Goal: Task Accomplishment & Management: Manage account settings

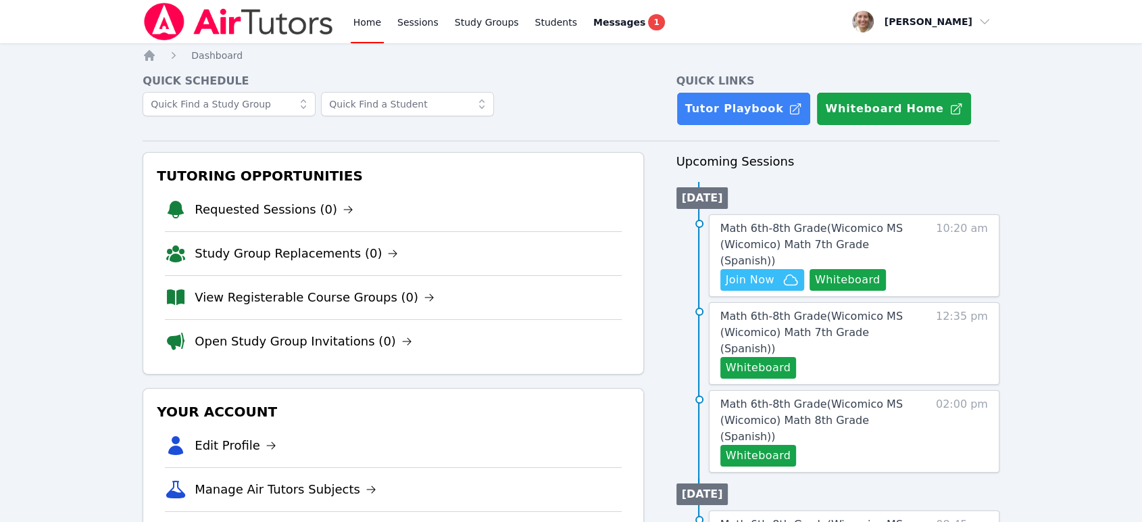
click at [851, 269] on button "Whiteboard" at bounding box center [848, 280] width 76 height 22
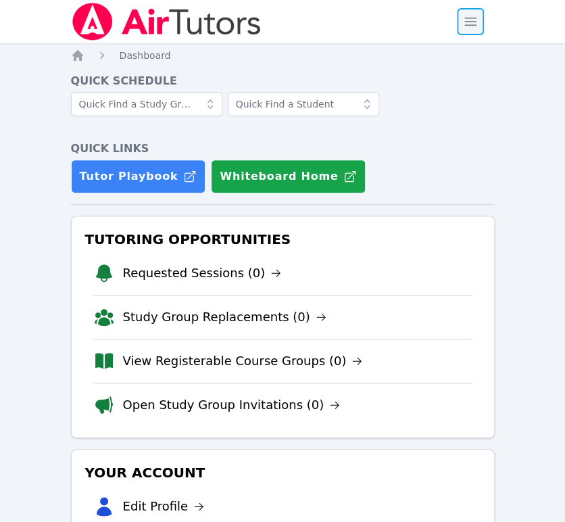
click at [476, 32] on span "button" at bounding box center [471, 22] width 30 height 30
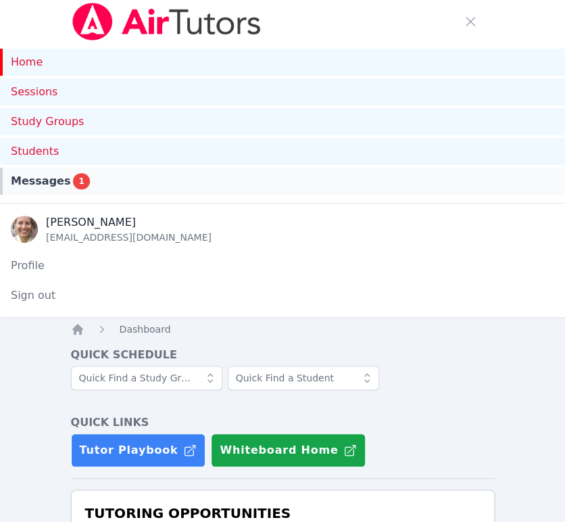
click at [49, 180] on span "Messages" at bounding box center [40, 181] width 59 height 16
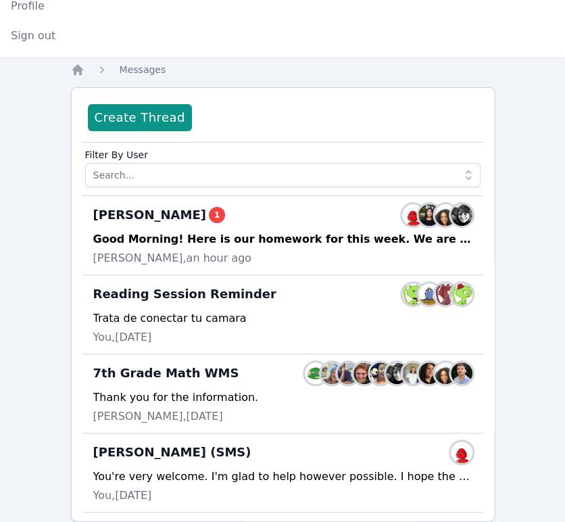
scroll to position [261, 0]
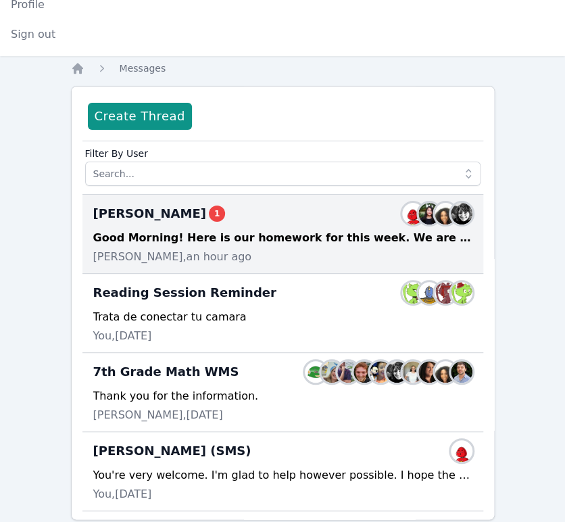
click at [362, 234] on div "Good Morning! Here is our homework for this week. We are continuing to work on …" at bounding box center [282, 238] width 379 height 16
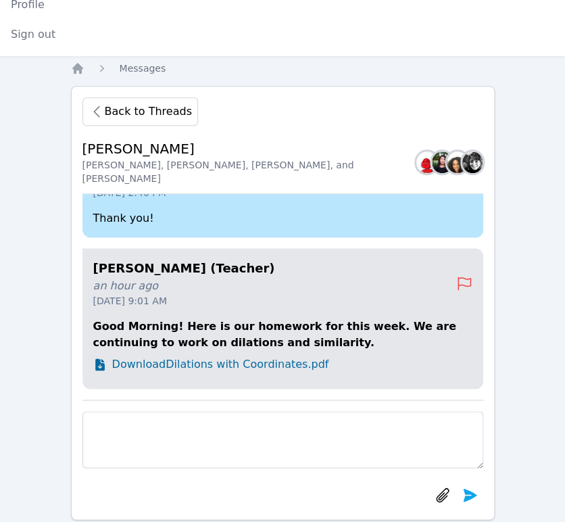
click at [233, 365] on span "Download Dilations with Coordinates.pdf" at bounding box center [220, 364] width 217 height 16
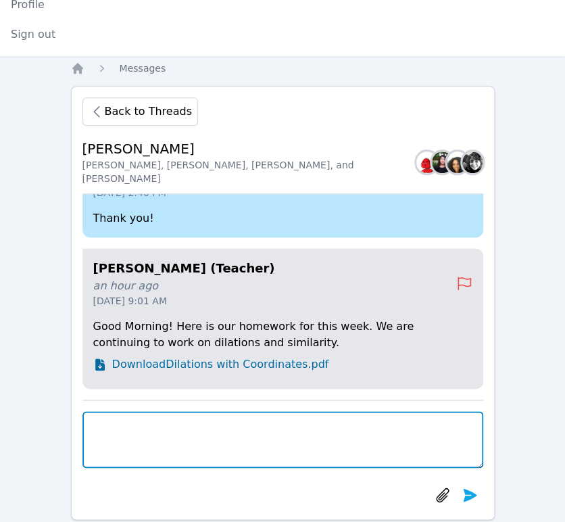
click at [395, 422] on textarea at bounding box center [282, 439] width 401 height 57
click at [395, 443] on textarea at bounding box center [282, 439] width 401 height 57
type textarea "p"
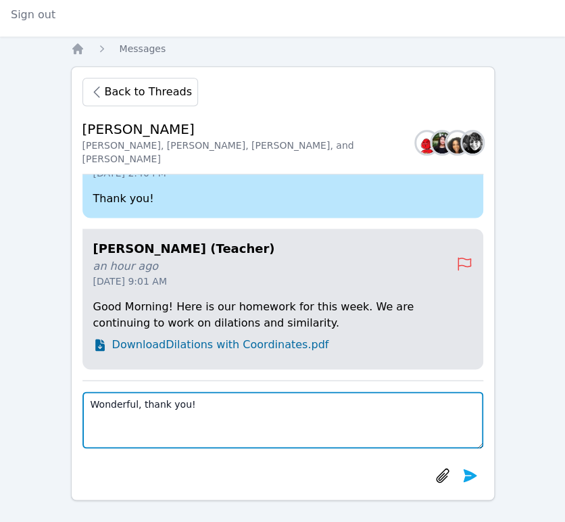
scroll to position [286, 0]
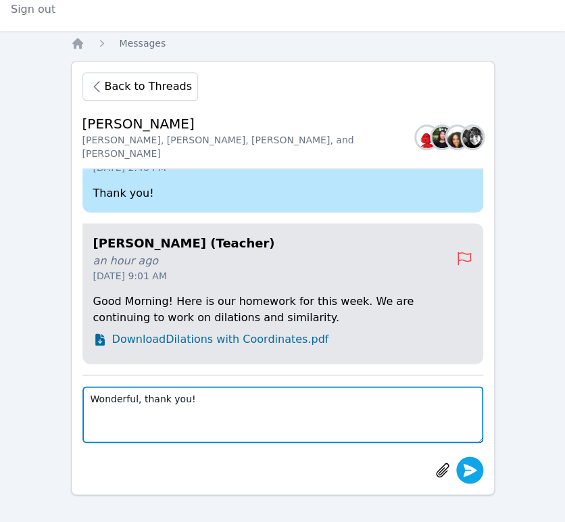
type textarea "Wonderful, thank you!"
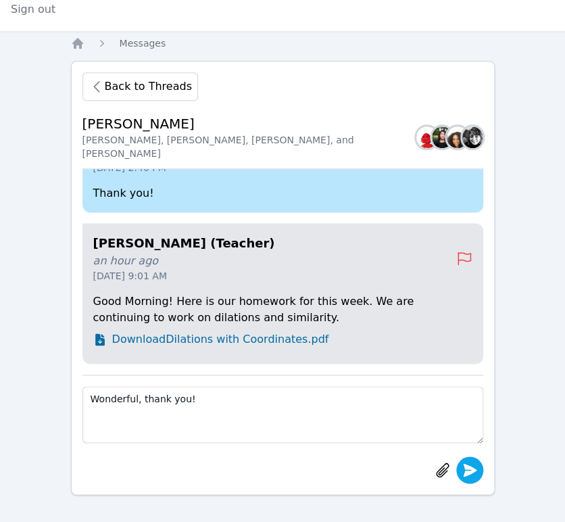
click at [467, 474] on icon "submit" at bounding box center [470, 470] width 16 height 16
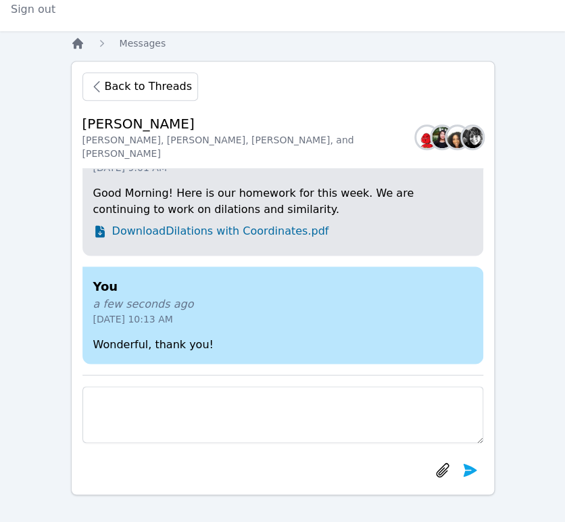
click at [76, 46] on icon "Breadcrumb" at bounding box center [78, 43] width 14 height 14
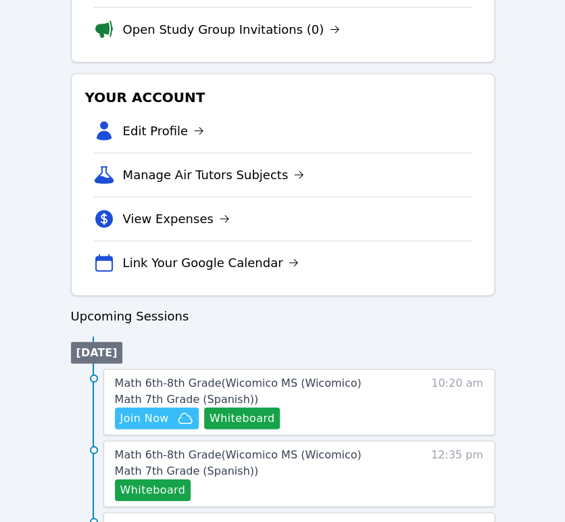
scroll to position [661, 0]
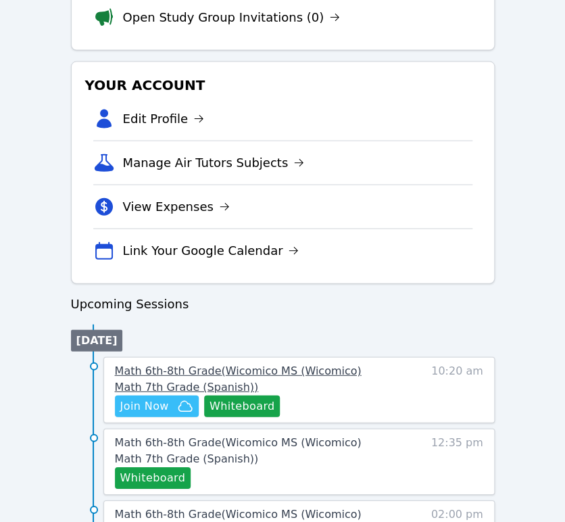
click at [157, 371] on span "Math 6th-8th Grade ( Wicomico MS (Wicomico) Math 7th Grade (Spanish) )" at bounding box center [238, 378] width 247 height 29
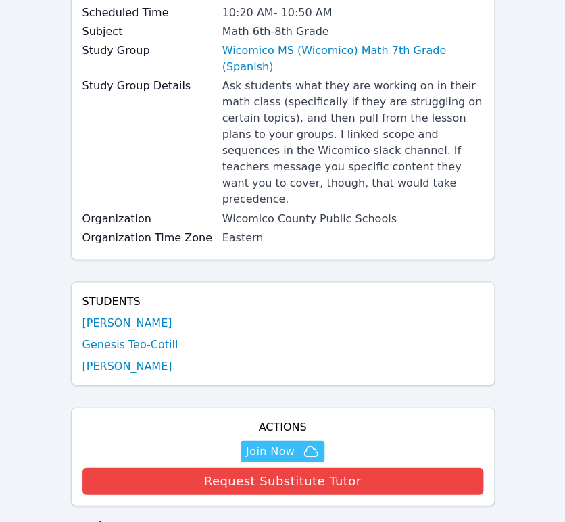
scroll to position [450, 0]
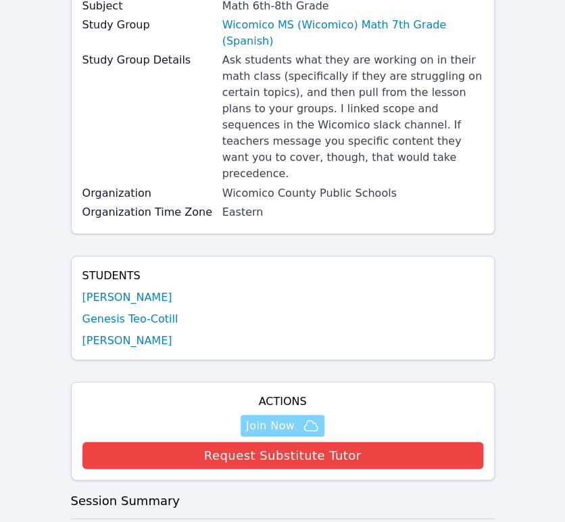
click at [262, 417] on span "Join Now" at bounding box center [270, 425] width 49 height 16
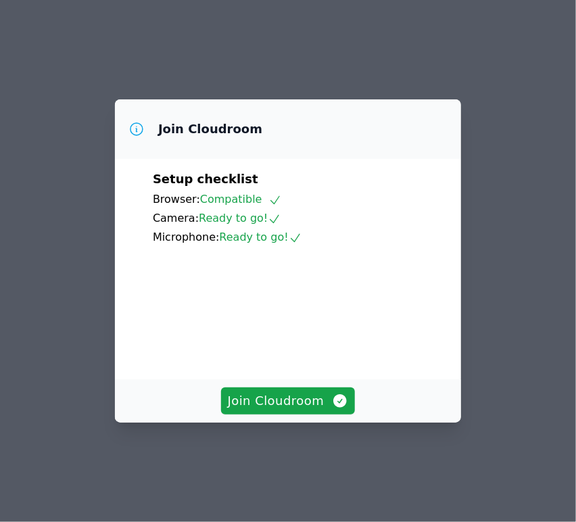
click at [249, 410] on span "Join Cloudroom" at bounding box center [288, 400] width 121 height 19
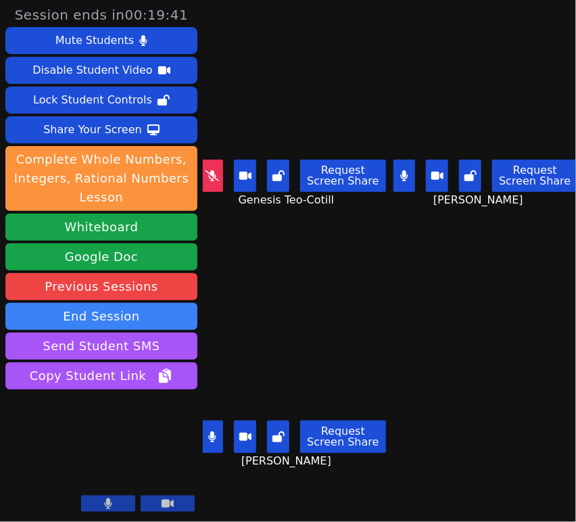
click at [216, 173] on icon at bounding box center [212, 175] width 14 height 11
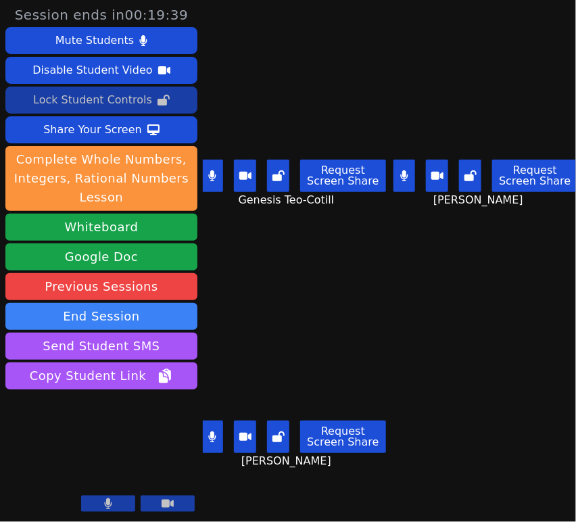
click at [163, 100] on button "Lock Student Controls" at bounding box center [101, 100] width 192 height 27
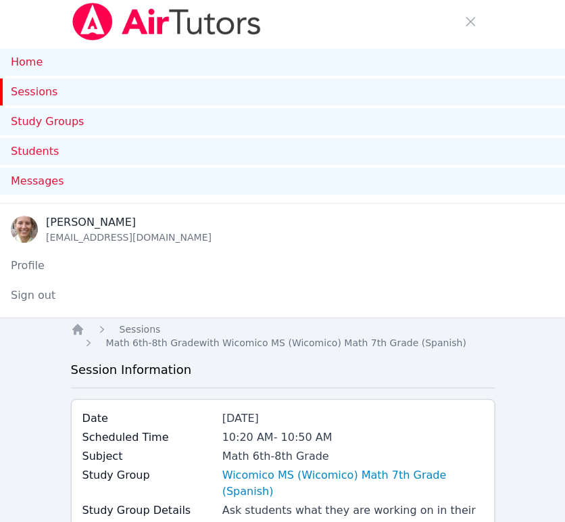
click at [15, 101] on link "Sessions" at bounding box center [282, 91] width 565 height 27
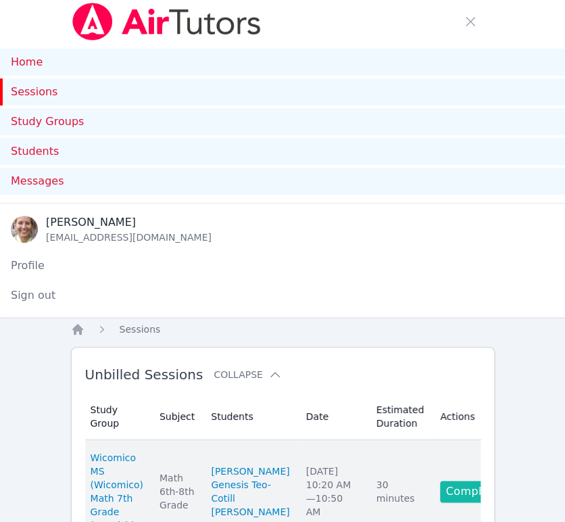
click at [440, 501] on link "Complete" at bounding box center [472, 492] width 65 height 22
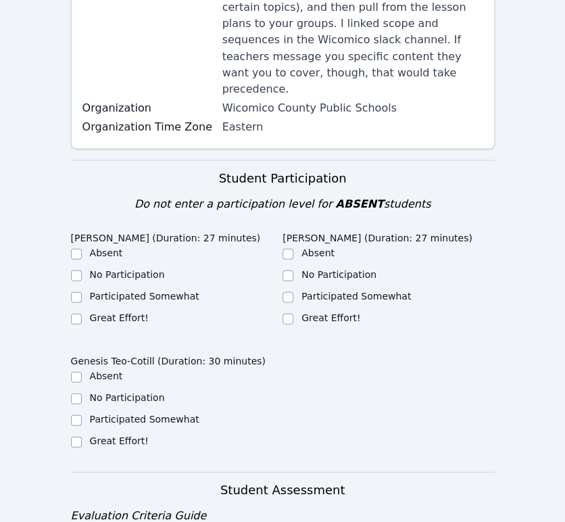
scroll to position [580, 0]
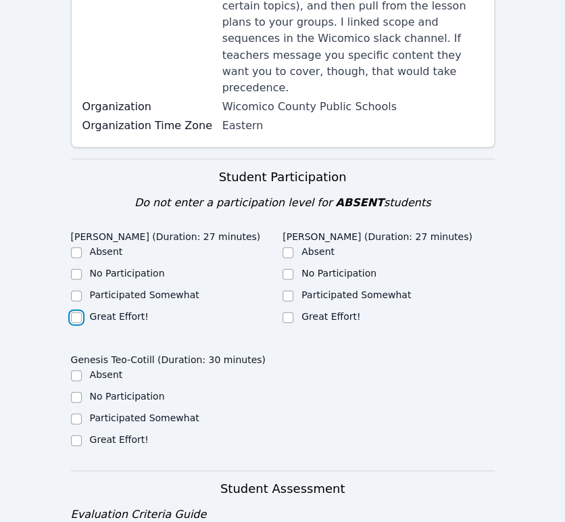
click at [75, 312] on input "Great Effort!" at bounding box center [76, 317] width 11 height 11
checkbox input "true"
click at [289, 312] on input "Great Effort!" at bounding box center [287, 317] width 11 height 11
checkbox input "true"
click at [74, 435] on input "Great Effort!" at bounding box center [76, 440] width 11 height 11
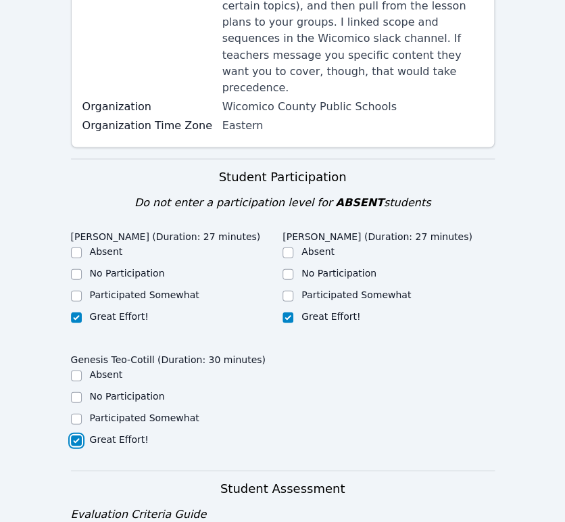
checkbox input "true"
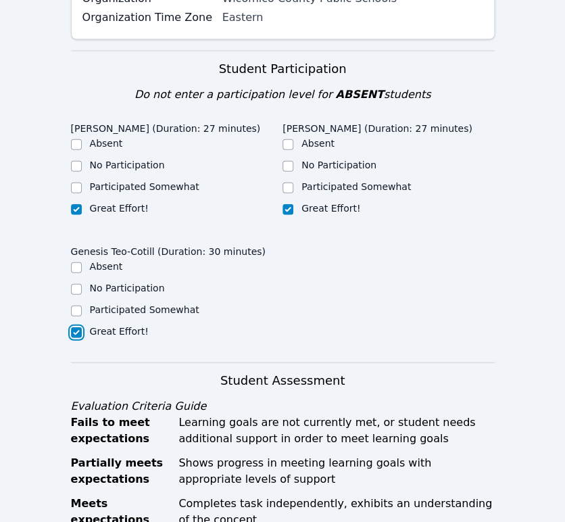
scroll to position [684, 0]
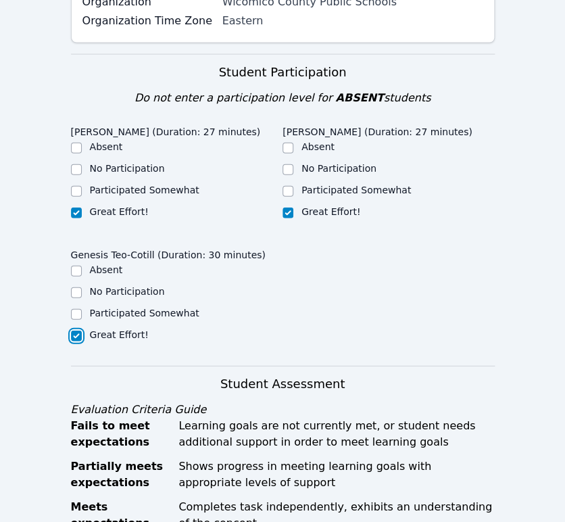
click at [76, 186] on input "Participated Somewhat" at bounding box center [76, 191] width 11 height 11
checkbox input "true"
checkbox input "false"
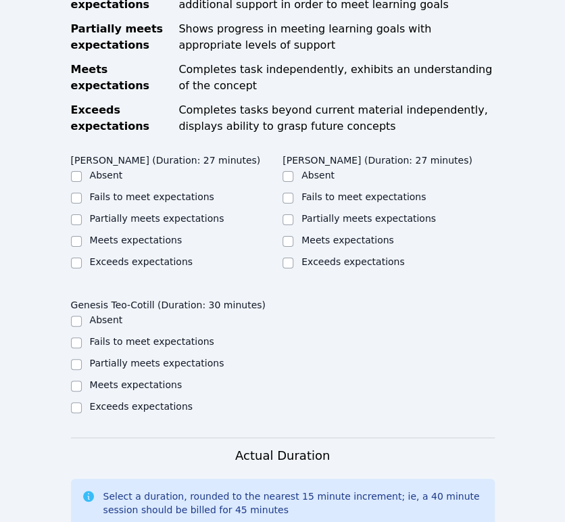
scroll to position [1120, 0]
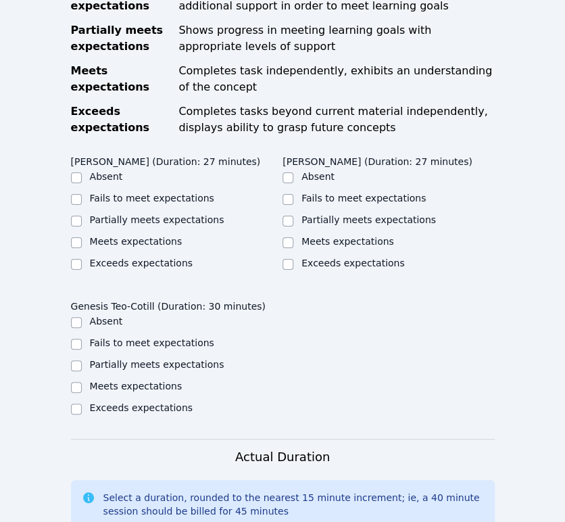
click at [111, 214] on label "Partially meets expectations" at bounding box center [157, 219] width 134 height 11
click at [82, 216] on input "Partially meets expectations" at bounding box center [76, 221] width 11 height 11
checkbox input "true"
click at [303, 214] on label "Partially meets expectations" at bounding box center [368, 219] width 134 height 11
click at [293, 216] on input "Partially meets expectations" at bounding box center [287, 221] width 11 height 11
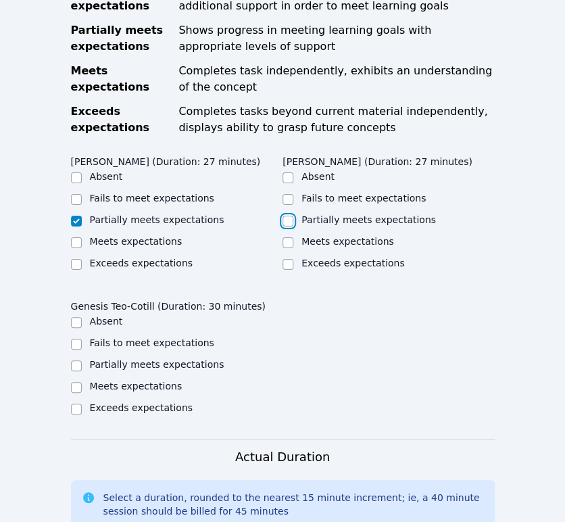
checkbox input "true"
click at [181, 359] on label "Partially meets expectations" at bounding box center [157, 364] width 134 height 11
click at [82, 360] on input "Partially meets expectations" at bounding box center [76, 365] width 11 height 11
checkbox input "true"
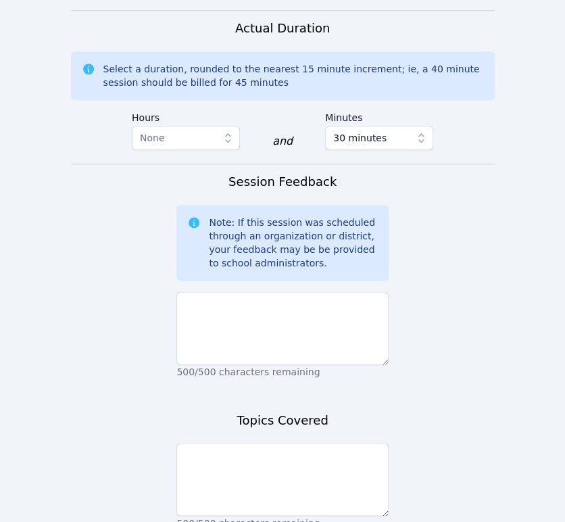
scroll to position [1551, 0]
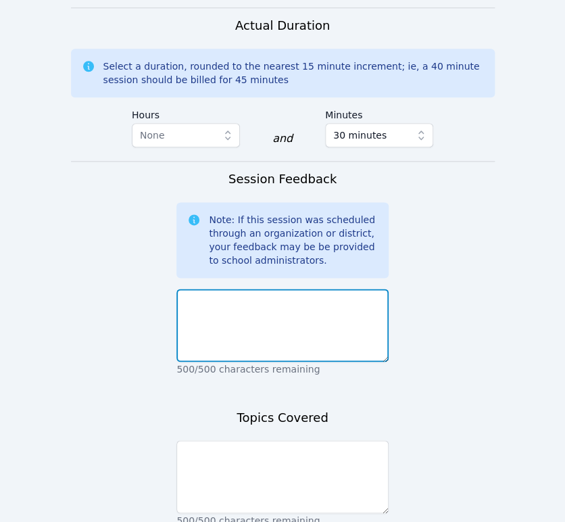
click at [278, 289] on textarea at bounding box center [282, 325] width 212 height 73
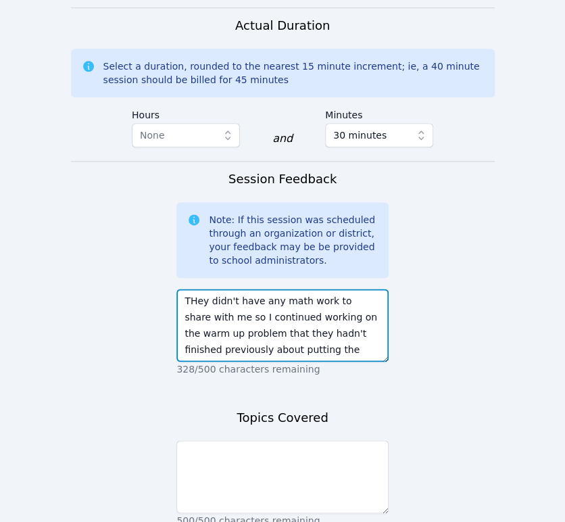
click at [199, 289] on textarea "THey didn't have any math work to share with me so I continued working on the w…" at bounding box center [282, 325] width 212 height 73
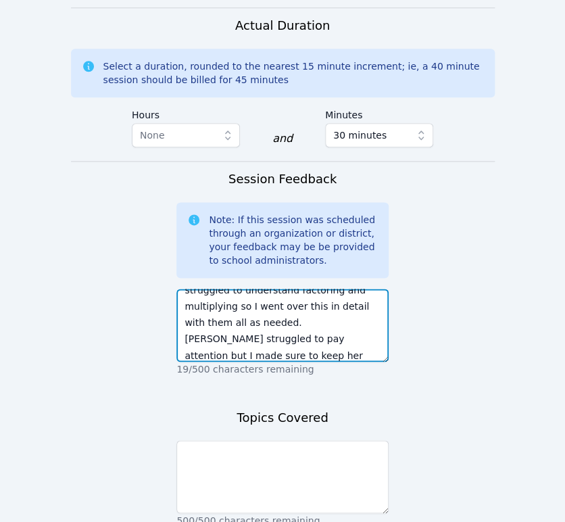
scroll to position [141, 0]
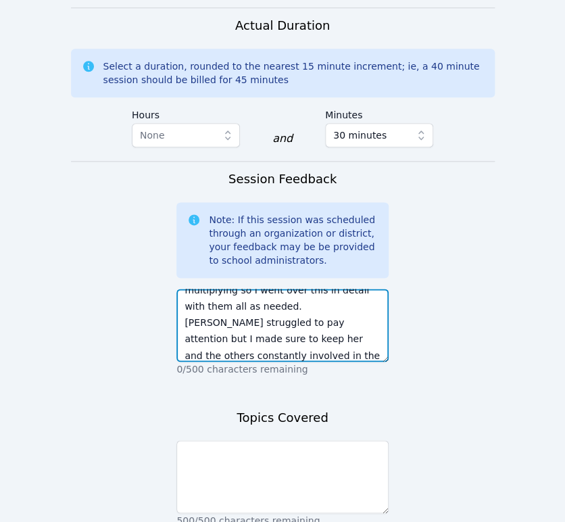
type textarea "They didn't have any math work to share with me so I continued working on the w…"
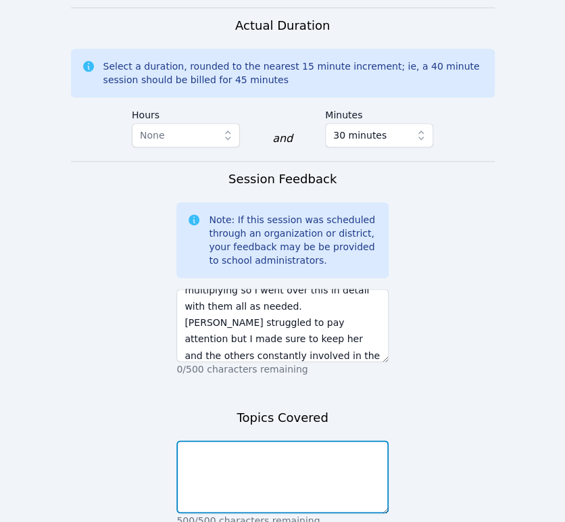
click at [315, 440] on textarea at bounding box center [282, 476] width 212 height 73
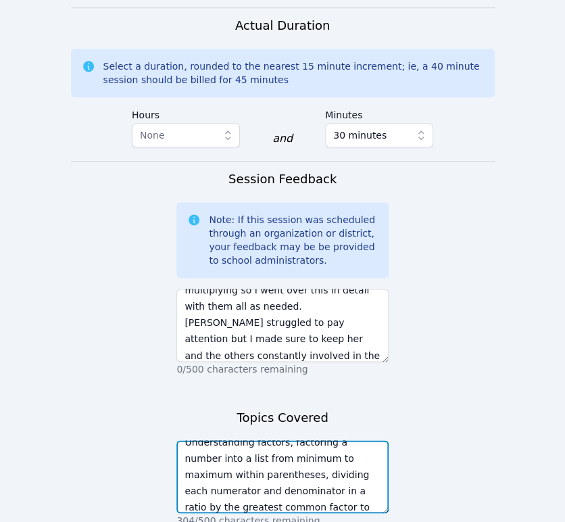
scroll to position [27, 0]
type textarea "Understanding factors, factoring a number into a list from minimum to maximum w…"
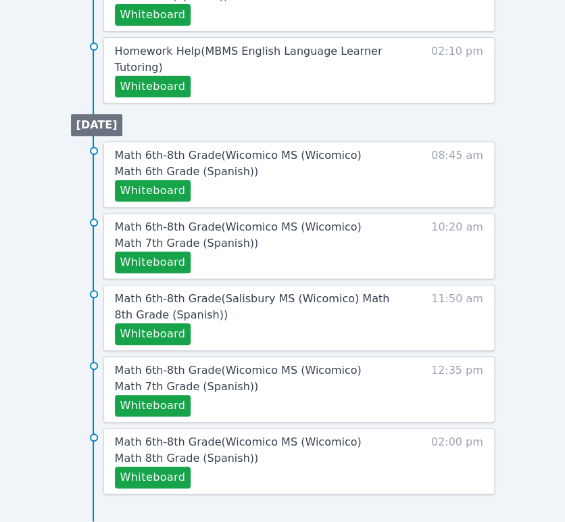
scroll to position [1296, 0]
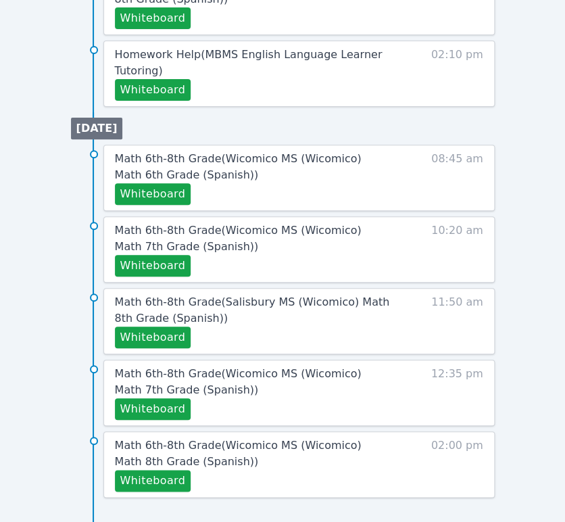
click at [143, 263] on button "Whiteboard" at bounding box center [153, 266] width 76 height 22
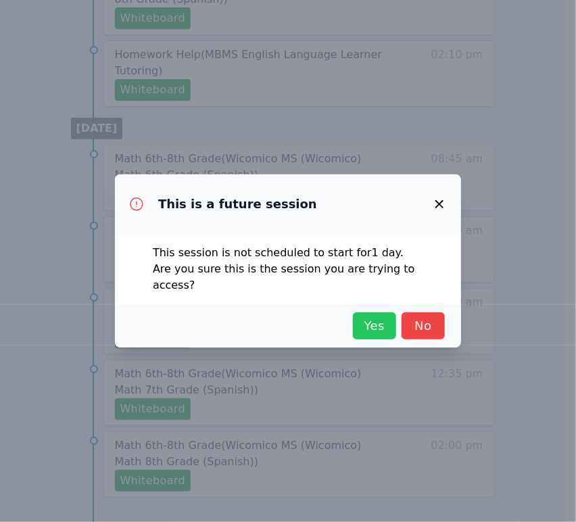
click at [375, 324] on span "Yes" at bounding box center [375, 325] width 30 height 19
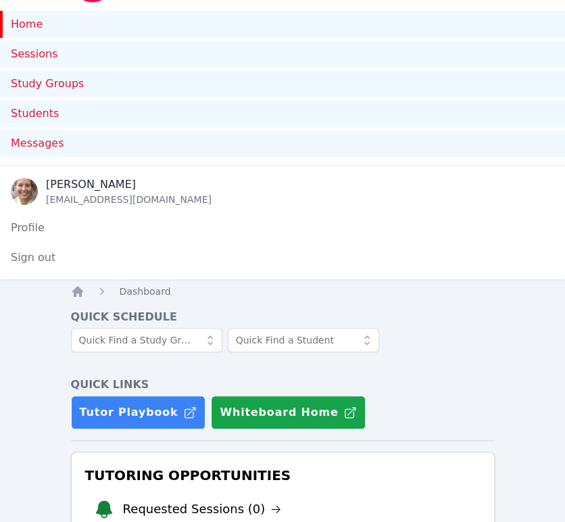
scroll to position [0, 0]
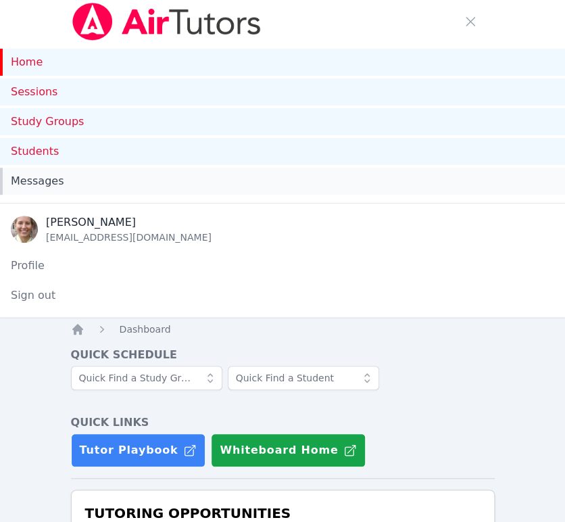
click at [40, 192] on link "Messages" at bounding box center [282, 181] width 565 height 27
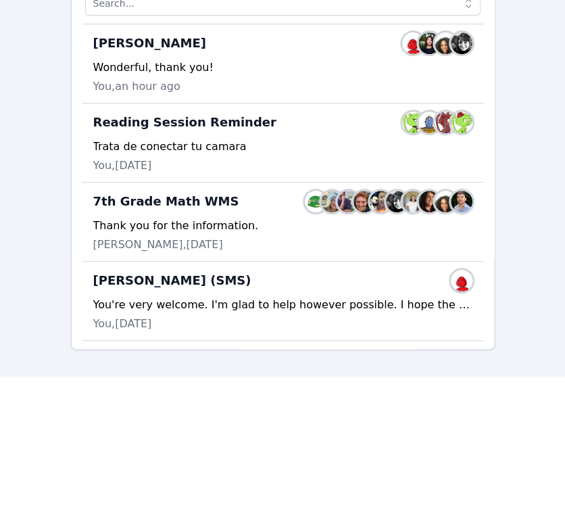
click at [245, 226] on div "Thank you for the information." at bounding box center [282, 226] width 379 height 16
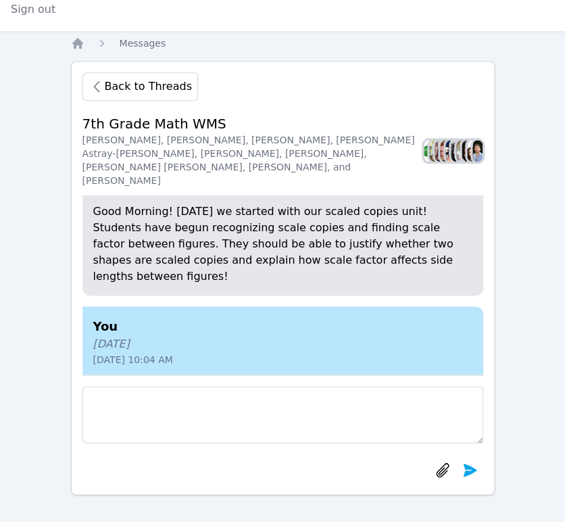
scroll to position [-150, 0]
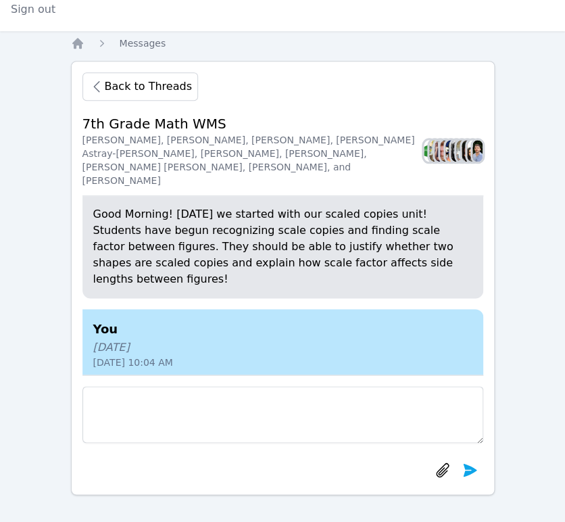
click at [406, 279] on p "Good Morning! [DATE] we started with our scaled copies unit! Students have begu…" at bounding box center [282, 246] width 379 height 81
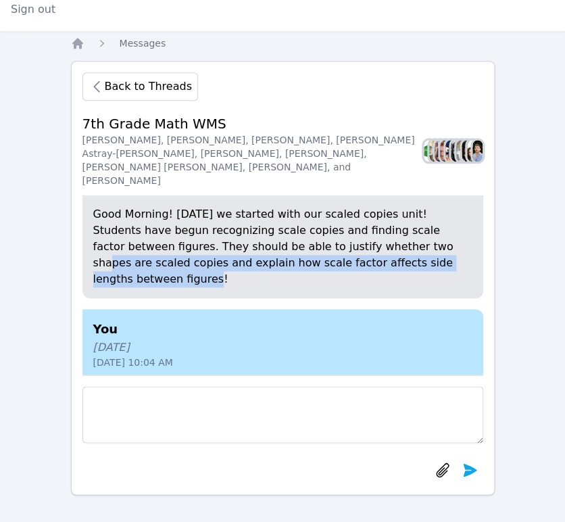
drag, startPoint x: 401, startPoint y: 278, endPoint x: 350, endPoint y: 263, distance: 53.5
click at [350, 263] on p "Good Morning! [DATE] we started with our scaled copies unit! Students have begu…" at bounding box center [282, 246] width 379 height 81
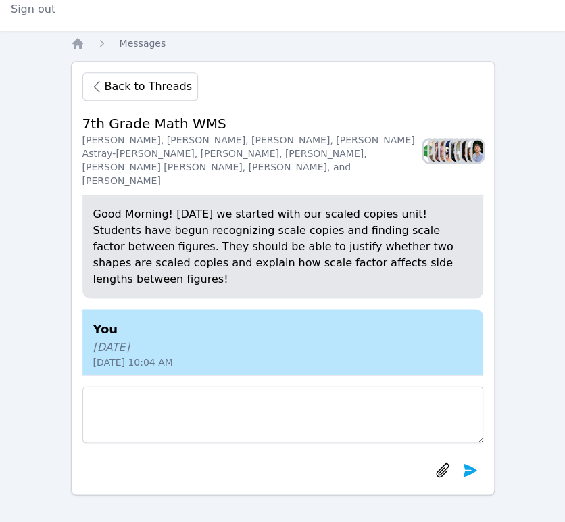
click at [404, 281] on p "Good Morning! [DATE] we started with our scaled copies unit! Students have begu…" at bounding box center [282, 246] width 379 height 81
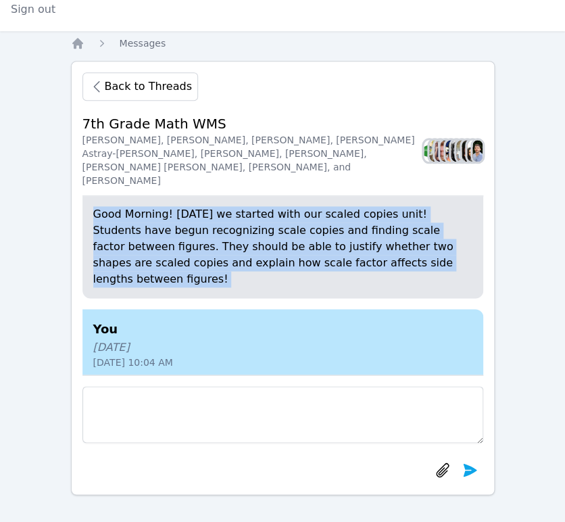
drag, startPoint x: 404, startPoint y: 281, endPoint x: 319, endPoint y: 253, distance: 89.8
click at [319, 254] on p "Good Morning! [DATE] we started with our scaled copies unit! Students have begu…" at bounding box center [282, 246] width 379 height 81
copy div "Good Morning! [DATE] we started with our scaled copies unit! Students have begu…"
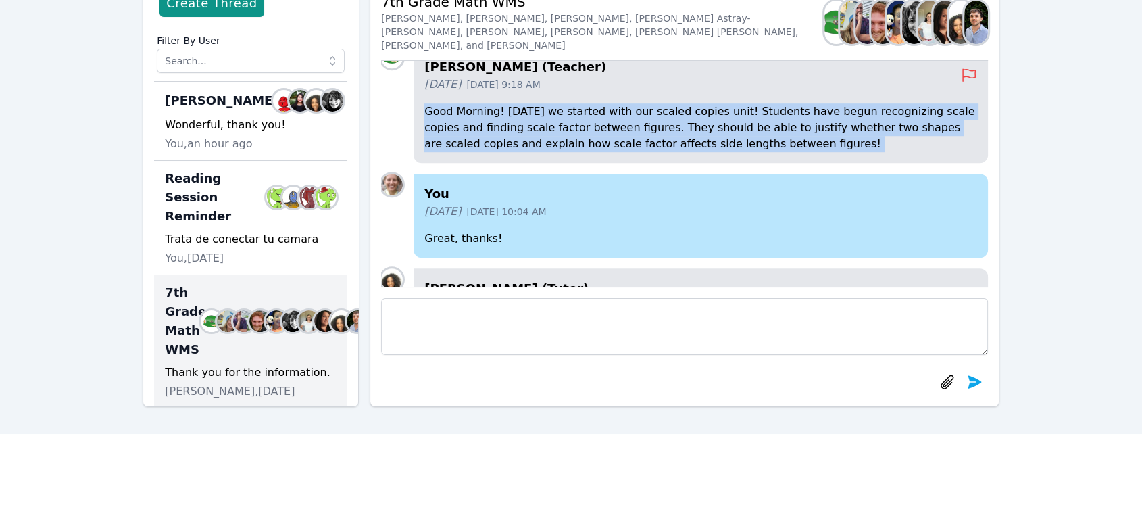
scroll to position [0, 0]
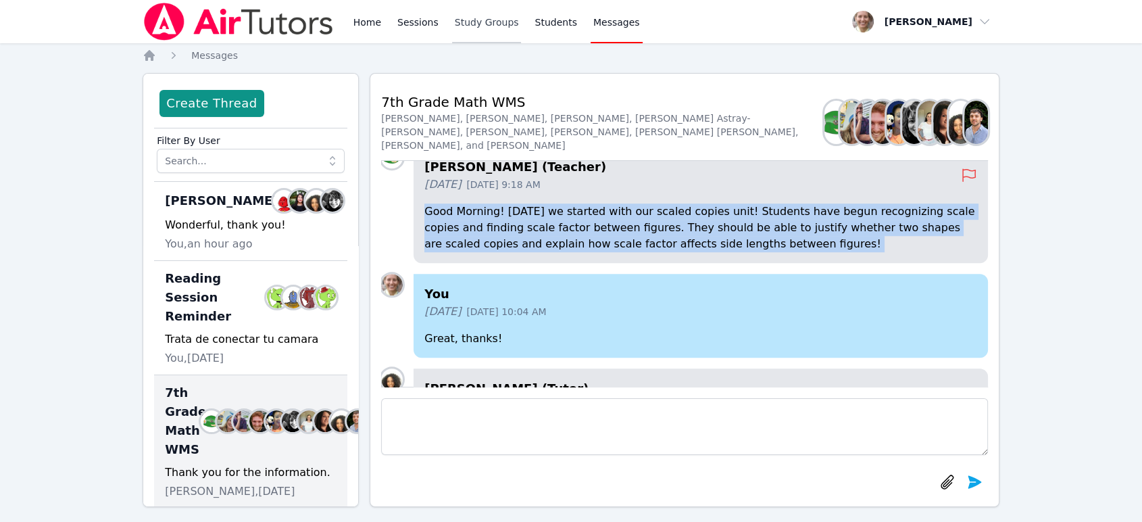
click at [482, 22] on link "Study Groups" at bounding box center [487, 21] width 70 height 43
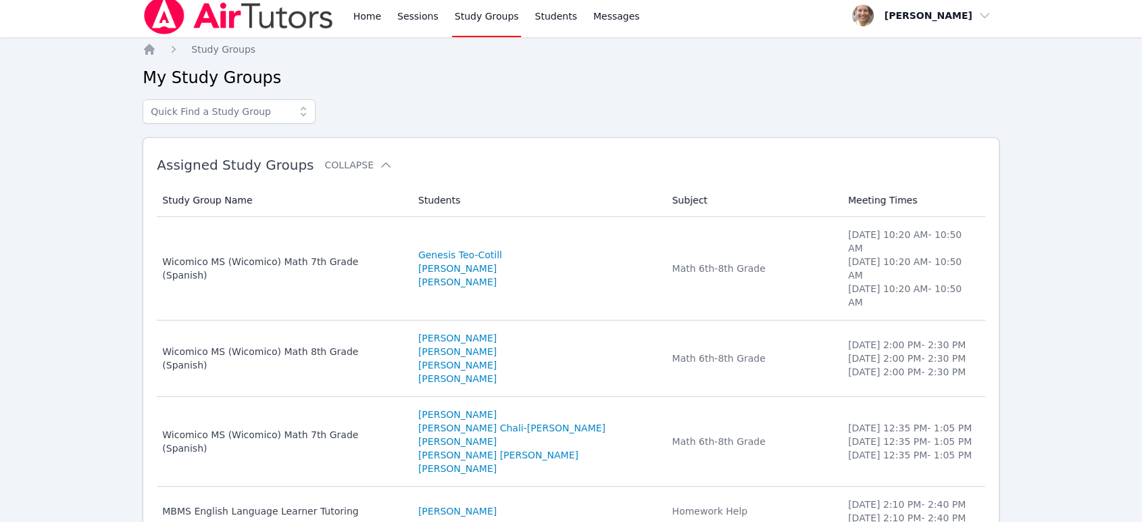
scroll to position [10, 0]
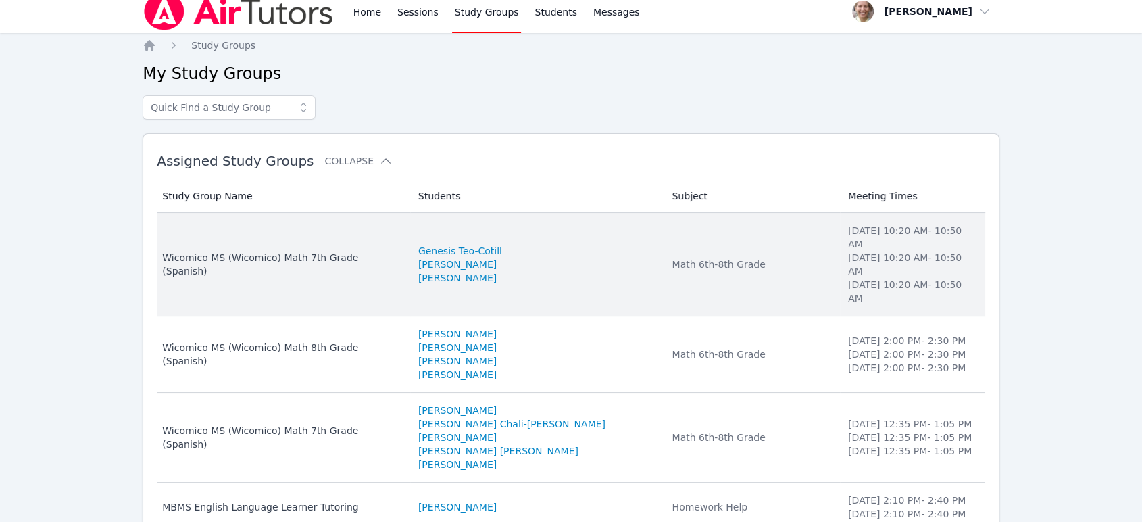
click at [282, 235] on td "Study Group Name Wicomico MS (Wicomico) Math 7th Grade (Spanish)" at bounding box center [283, 264] width 253 height 103
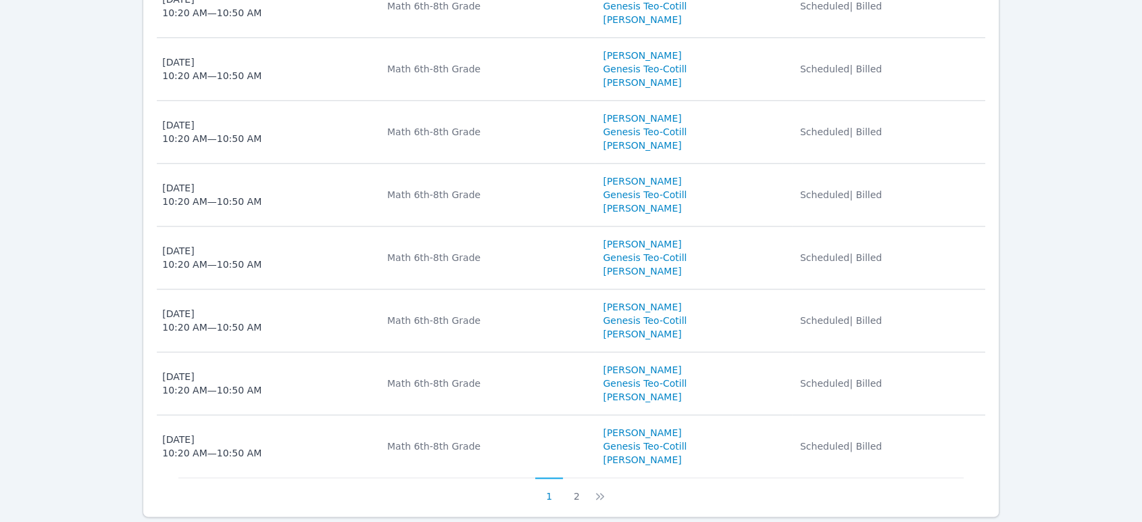
scroll to position [1514, 0]
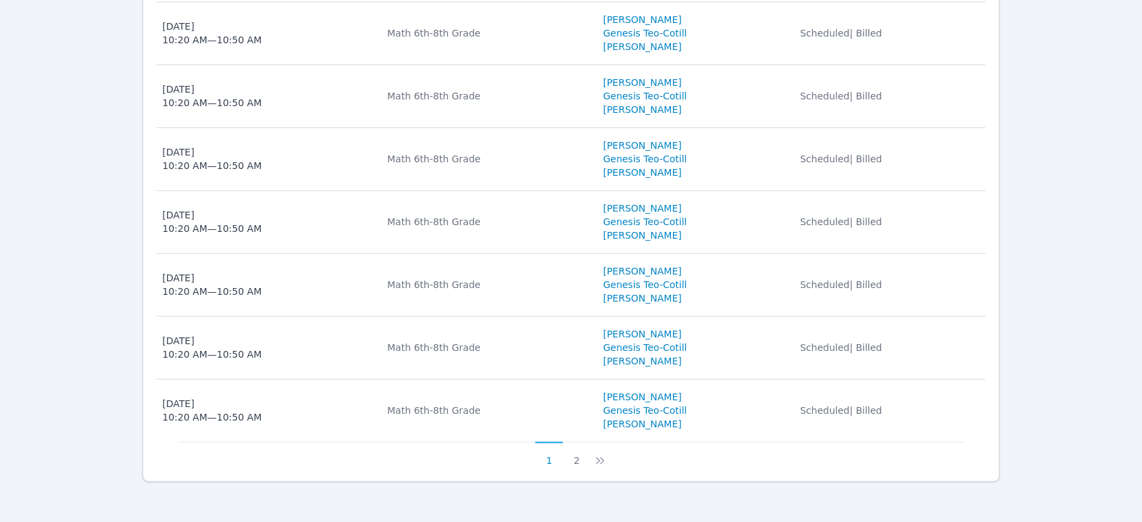
click at [564, 457] on button "2" at bounding box center [577, 454] width 28 height 26
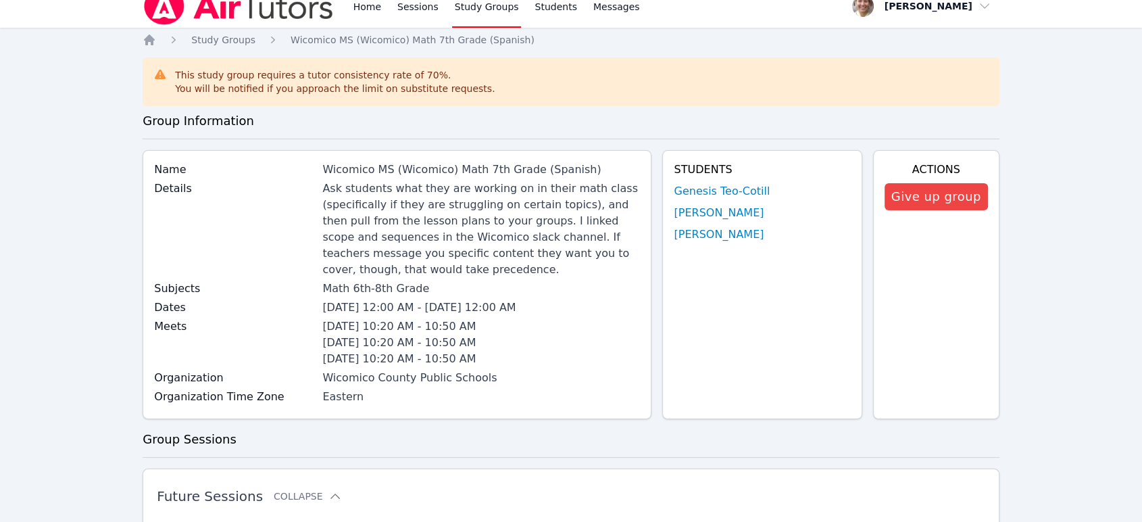
scroll to position [0, 0]
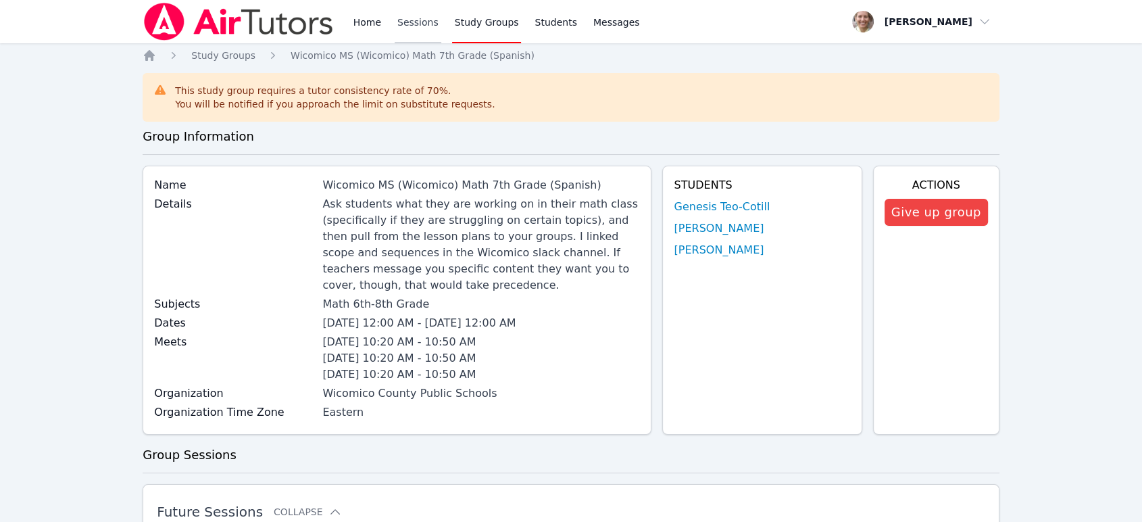
click at [416, 30] on link "Sessions" at bounding box center [418, 21] width 47 height 43
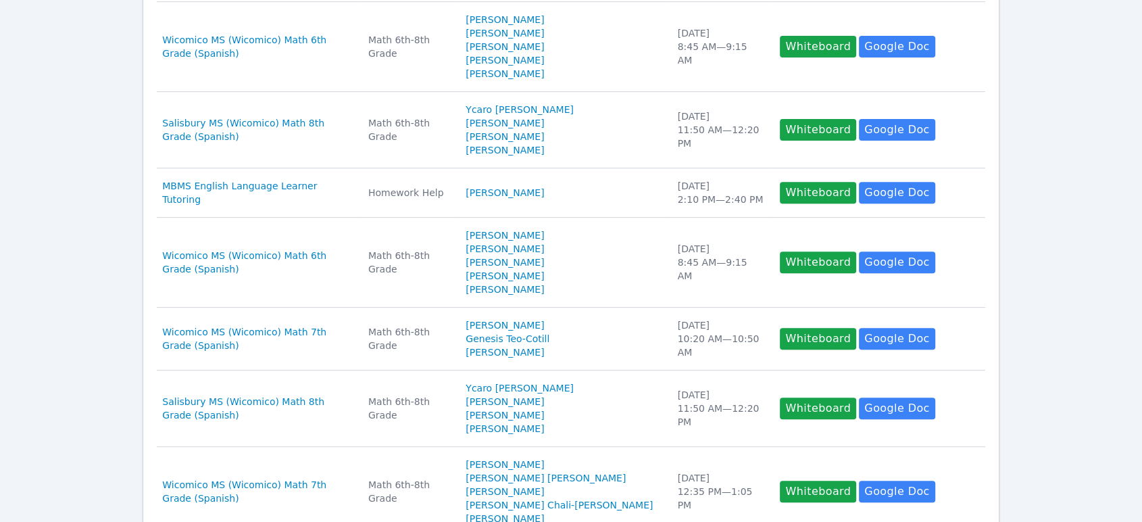
scroll to position [489, 0]
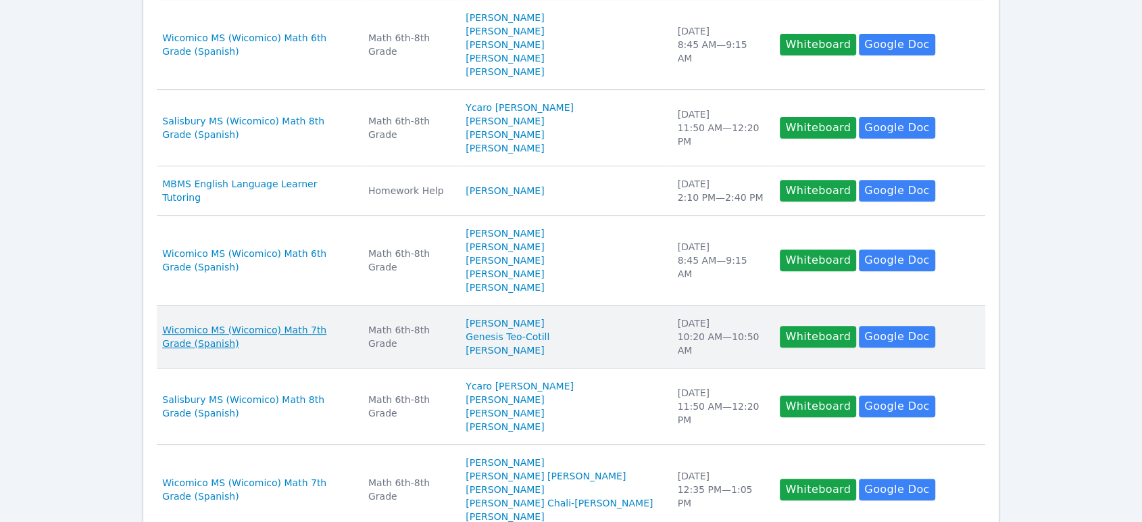
click at [314, 335] on span "Wicomico MS (Wicomico) Math 7th Grade (Spanish)" at bounding box center [257, 336] width 190 height 27
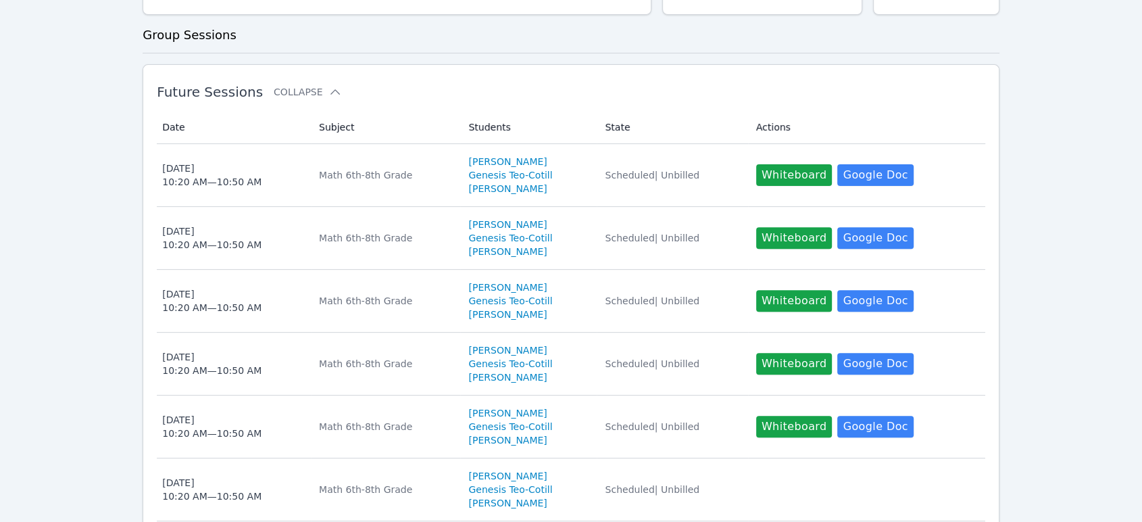
scroll to position [421, 0]
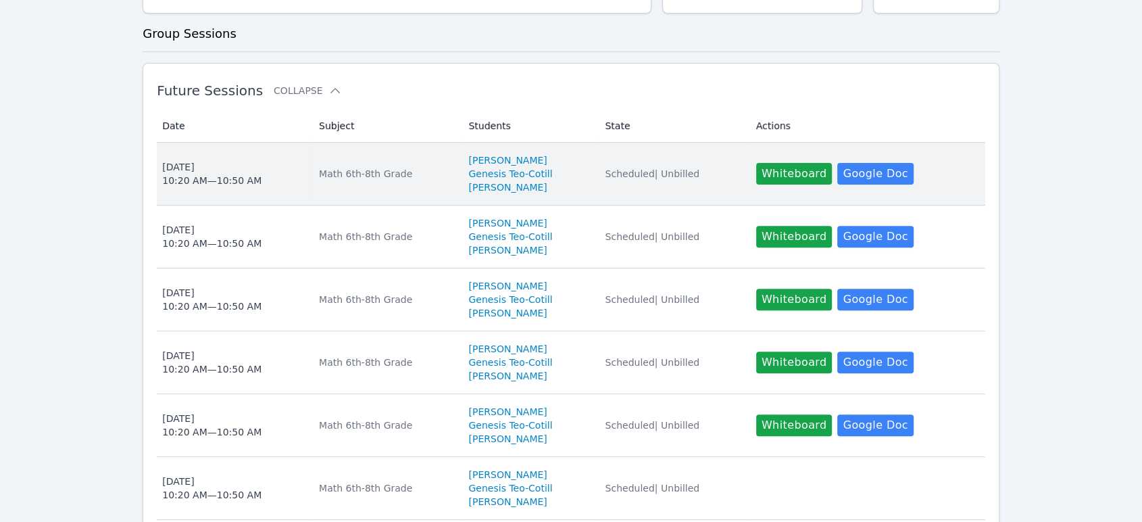
click at [287, 174] on span "[DATE] 10:20 AM — 10:50 AM" at bounding box center [232, 173] width 141 height 27
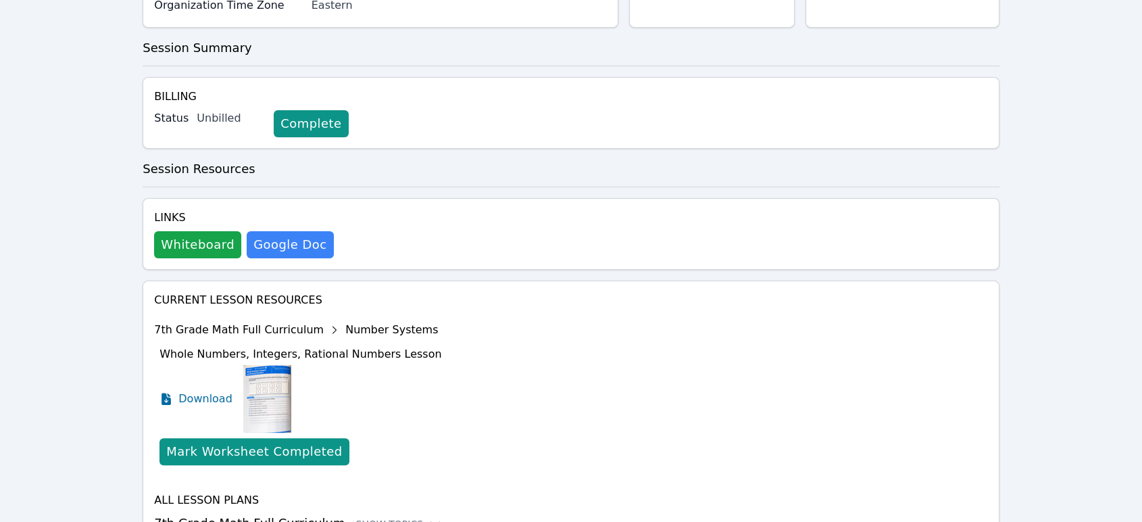
scroll to position [393, 0]
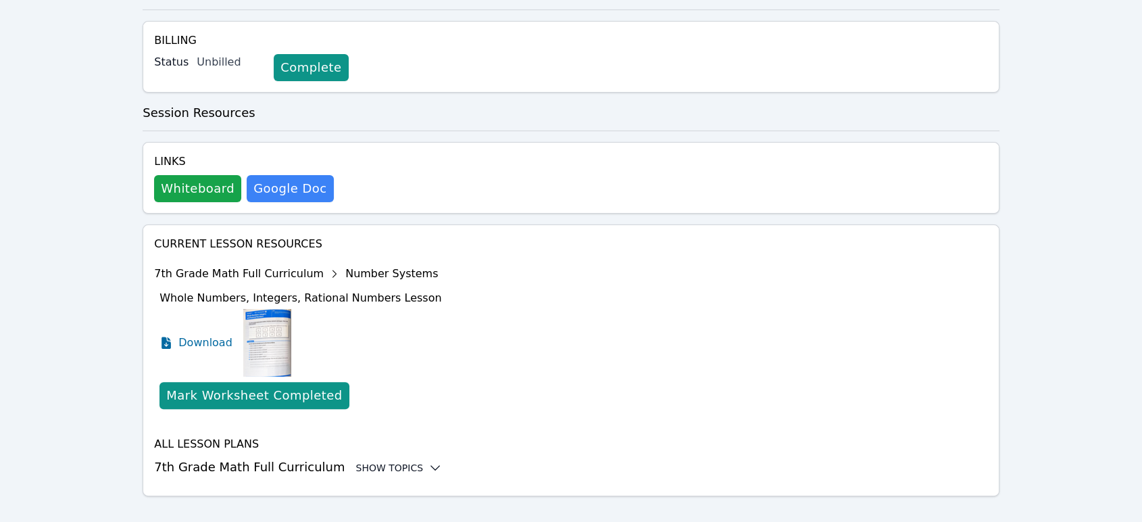
click at [363, 461] on div "Show Topics" at bounding box center [398, 468] width 87 height 14
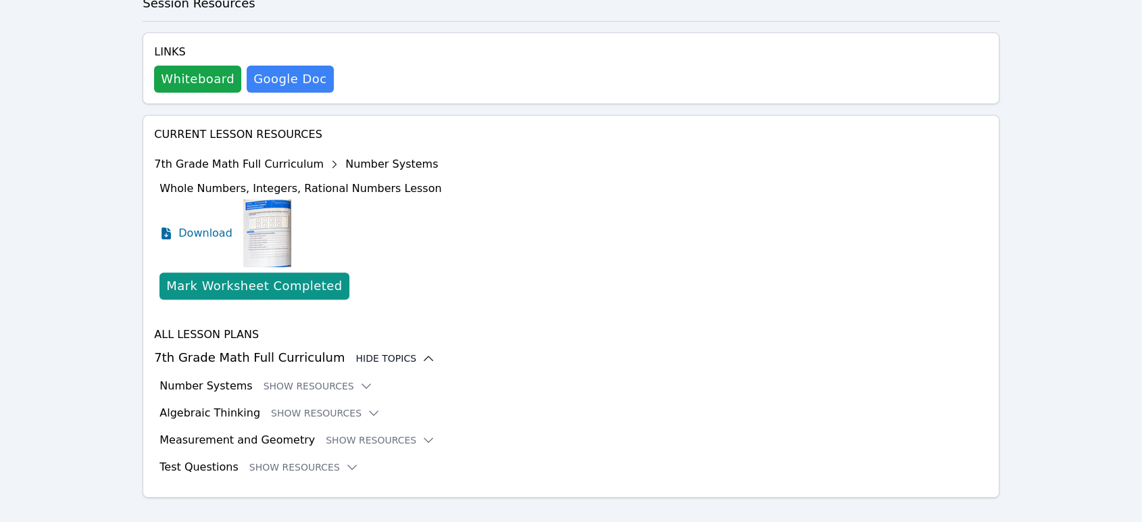
scroll to position [501, 0]
click at [335, 434] on button "Show Resources" at bounding box center [380, 441] width 109 height 14
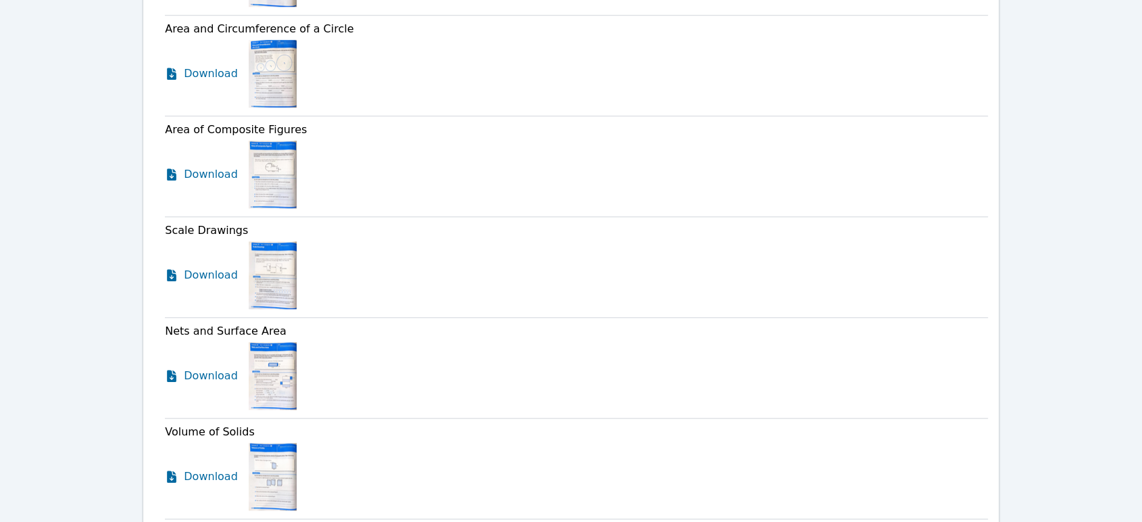
scroll to position [1249, 0]
click at [200, 266] on span "Download" at bounding box center [211, 274] width 54 height 16
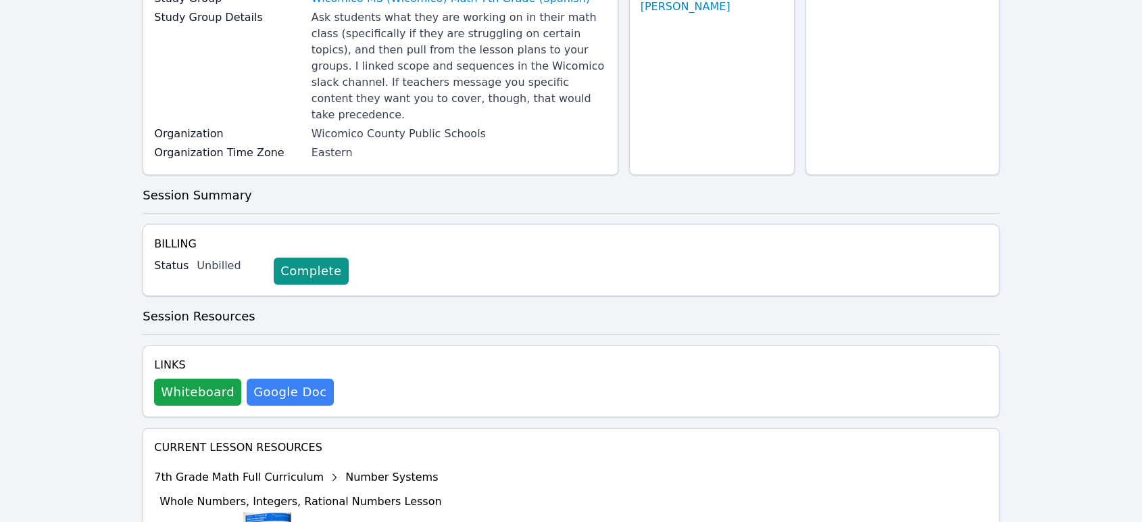
scroll to position [0, 0]
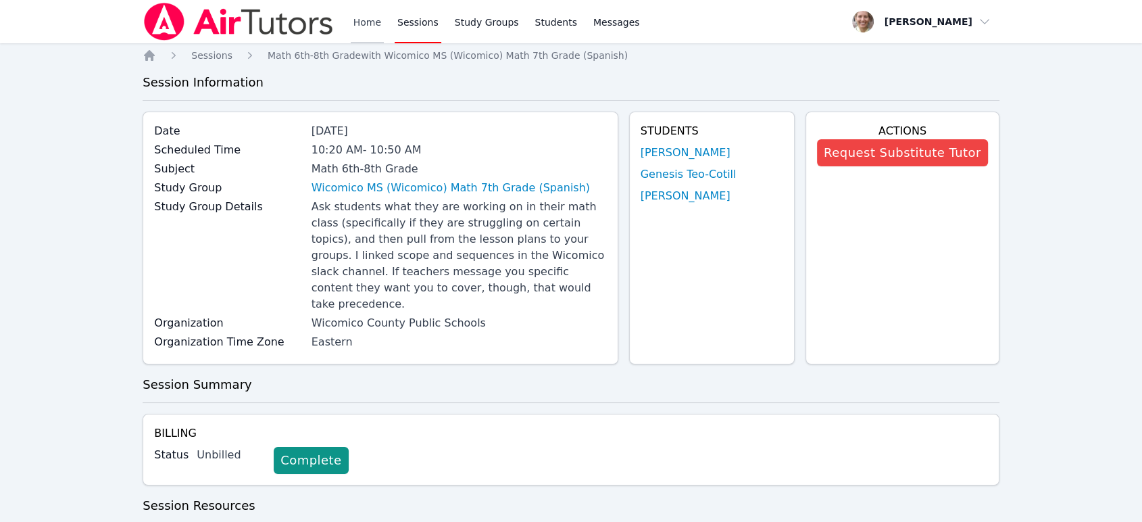
click at [370, 20] on link "Home" at bounding box center [367, 21] width 33 height 43
